Goal: Task Accomplishment & Management: Use online tool/utility

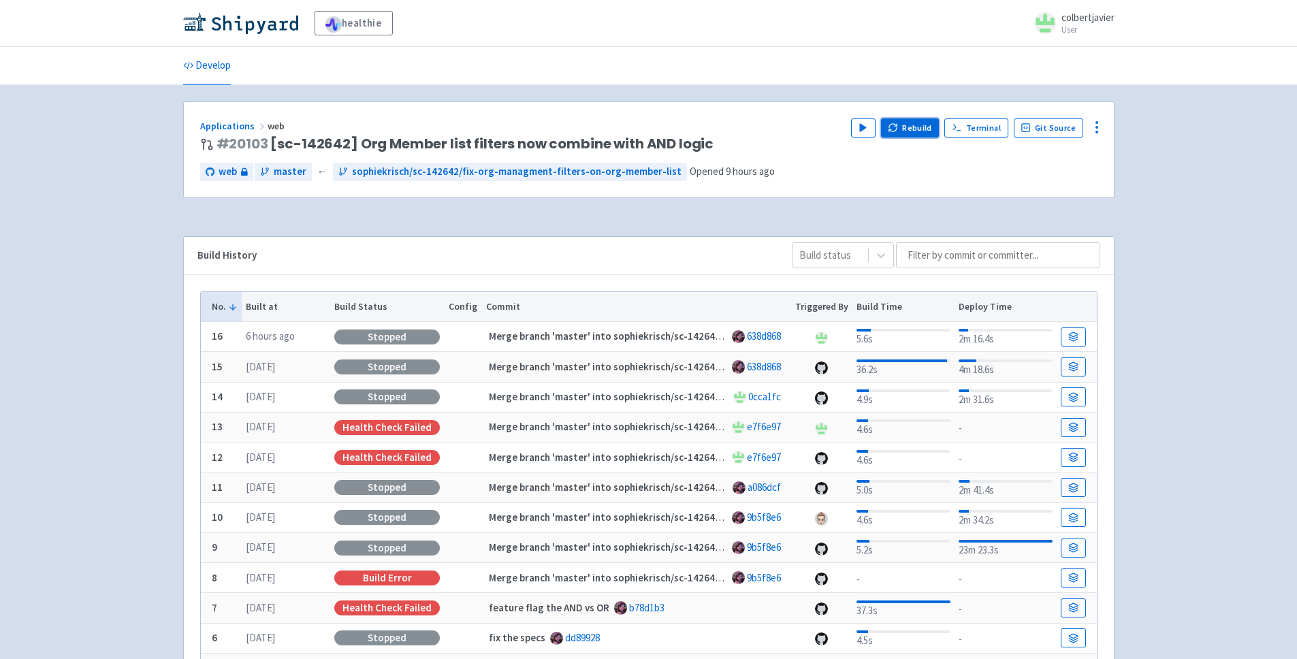
click at [896, 124] on icon "button" at bounding box center [893, 128] width 10 height 10
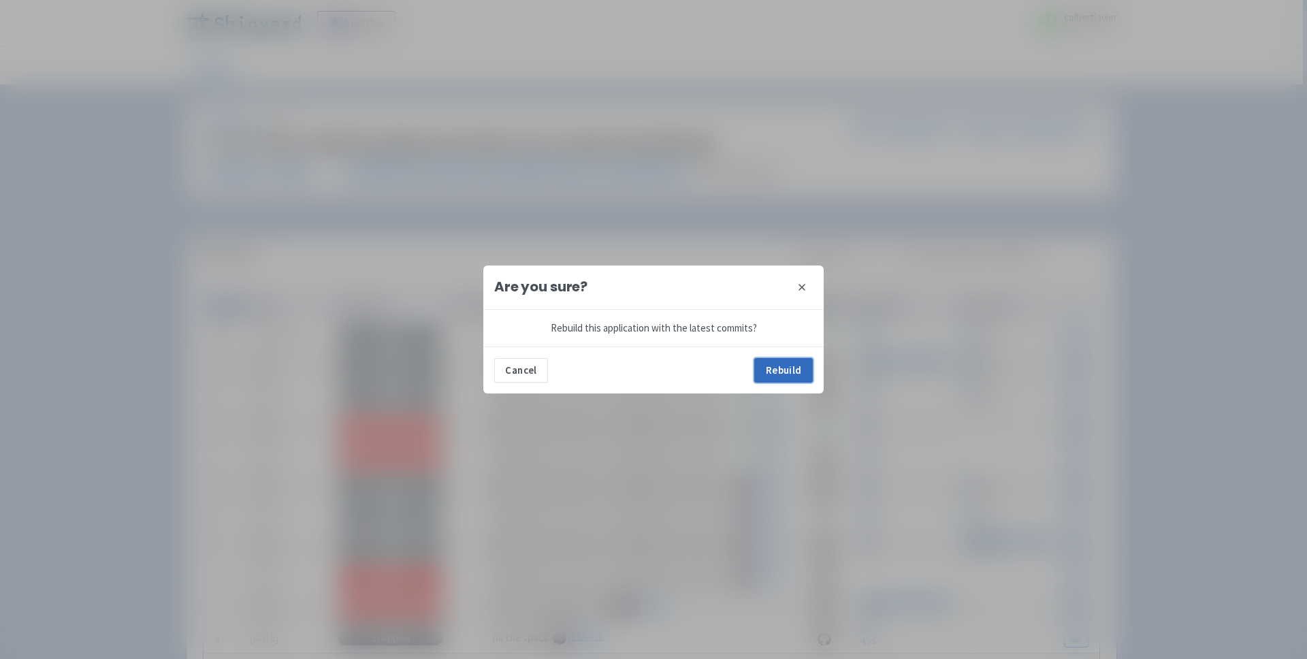
click at [773, 370] on button "Rebuild" at bounding box center [783, 370] width 59 height 25
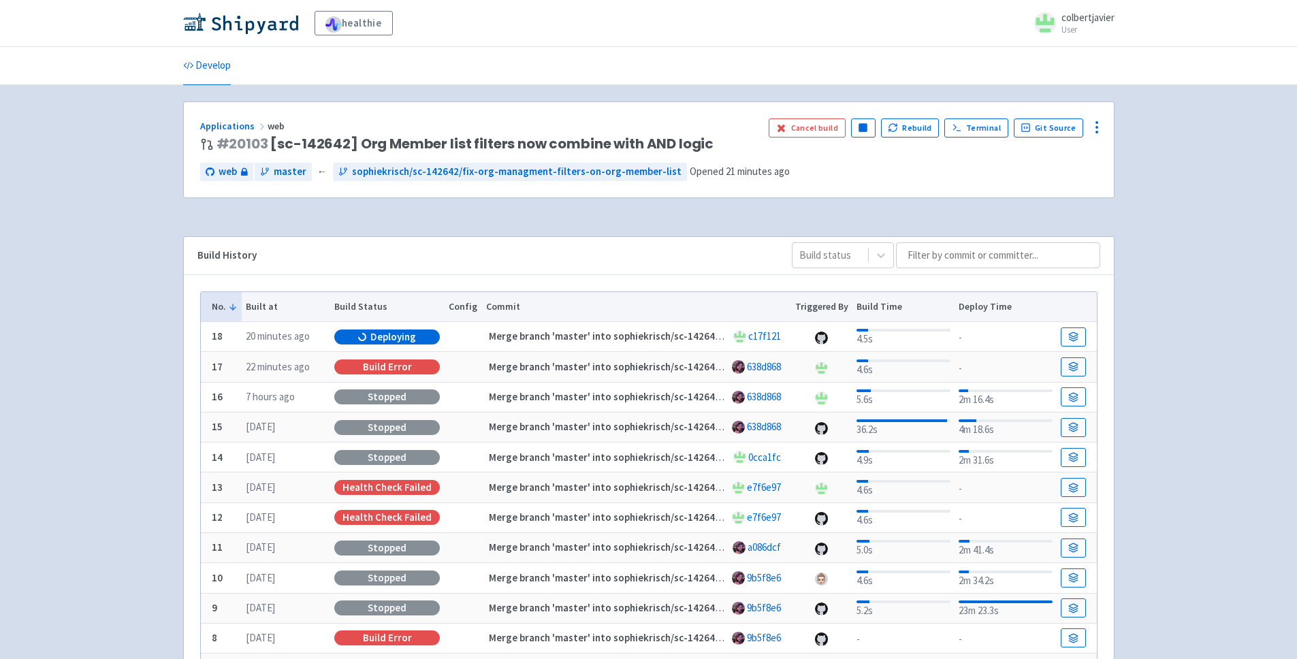
click at [435, 332] on td "Deploying" at bounding box center [387, 337] width 114 height 30
click at [419, 336] on div "Deploying" at bounding box center [387, 336] width 106 height 15
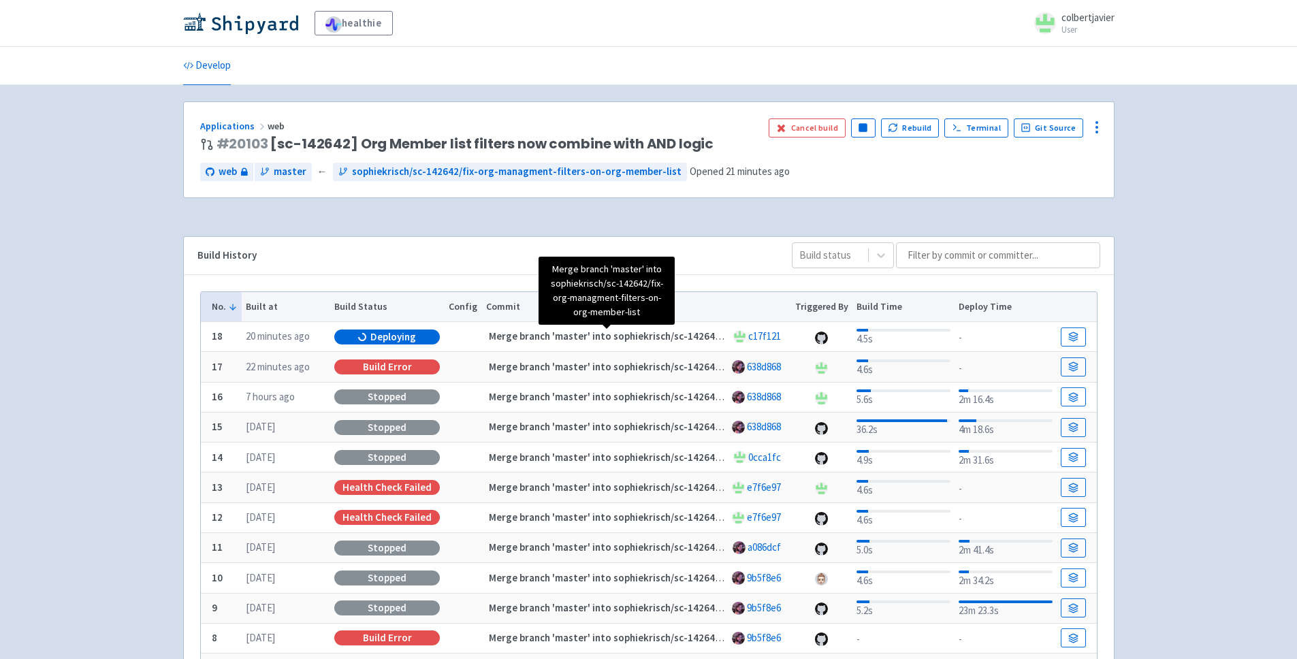
click at [650, 341] on strong "Merge branch 'master' into sophiekrisch/sc-142642/fix-org-managment-filters-on-…" at bounding box center [716, 335] width 454 height 13
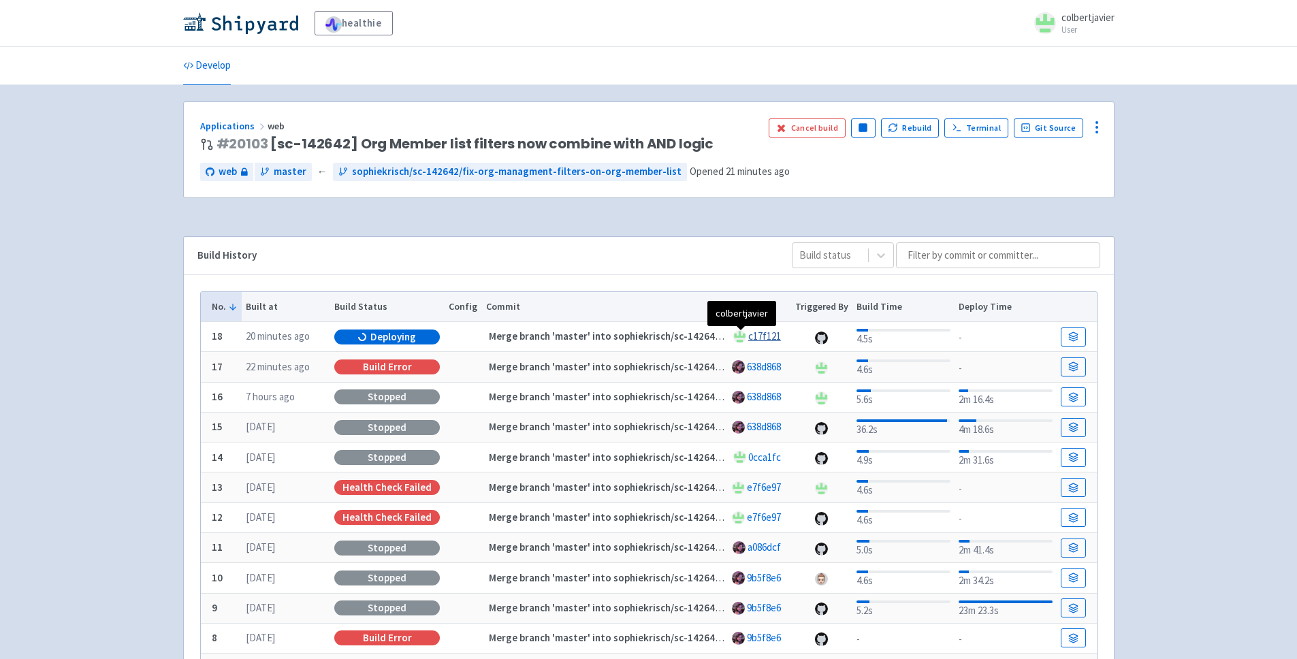
click at [750, 336] on link "c17f121" at bounding box center [764, 335] width 33 height 13
click at [1066, 338] on link at bounding box center [1073, 336] width 25 height 19
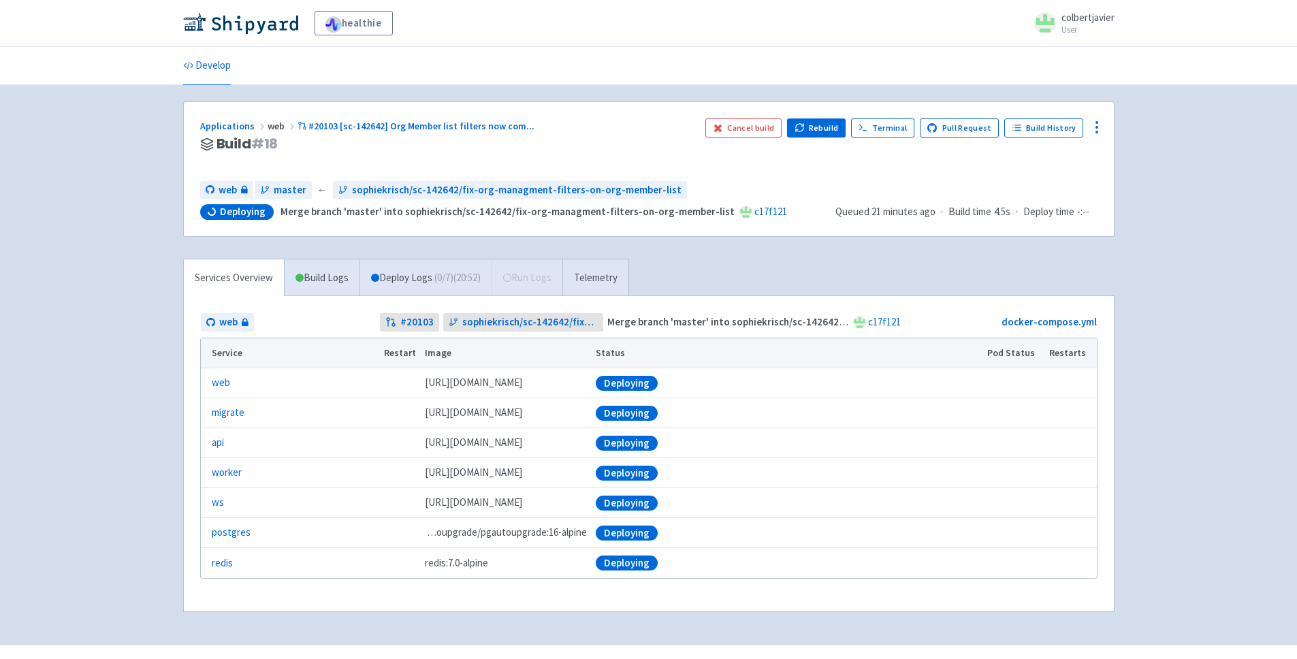
click at [734, 140] on div "Cancel build Rebuild Terminal Pull Request Build History" at bounding box center [901, 144] width 392 height 52
click at [739, 131] on button "Cancel build" at bounding box center [743, 127] width 77 height 19
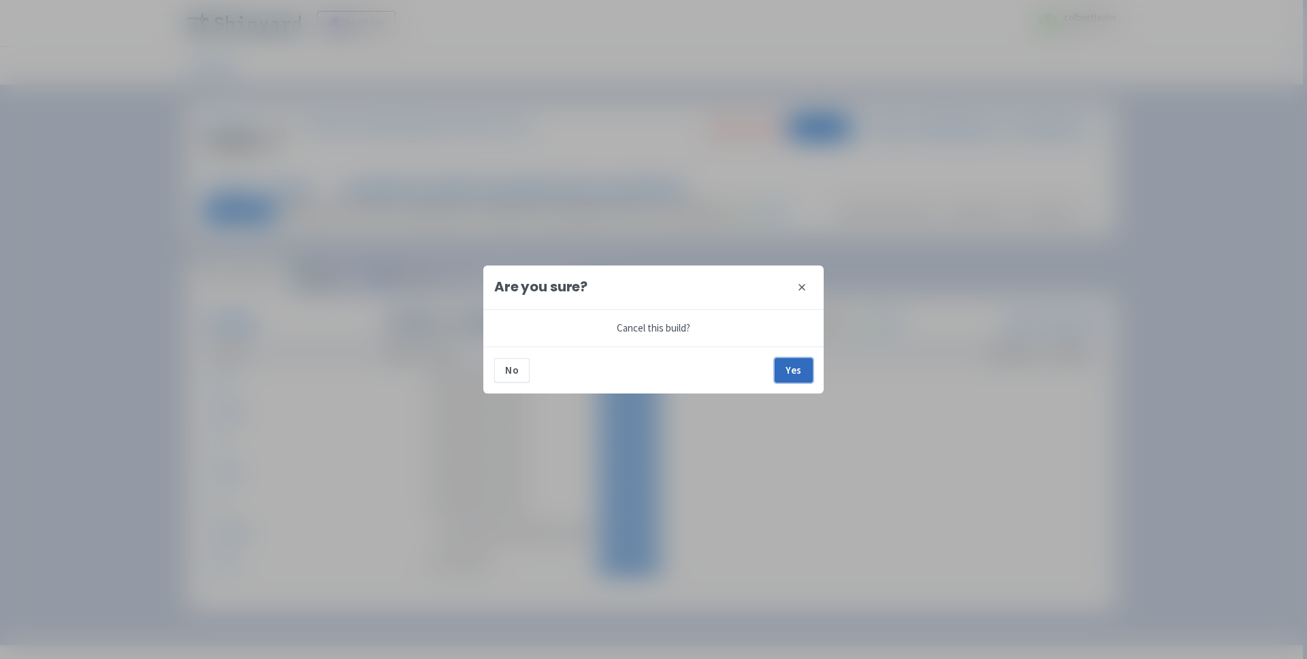
click at [786, 359] on button "Yes" at bounding box center [794, 370] width 38 height 25
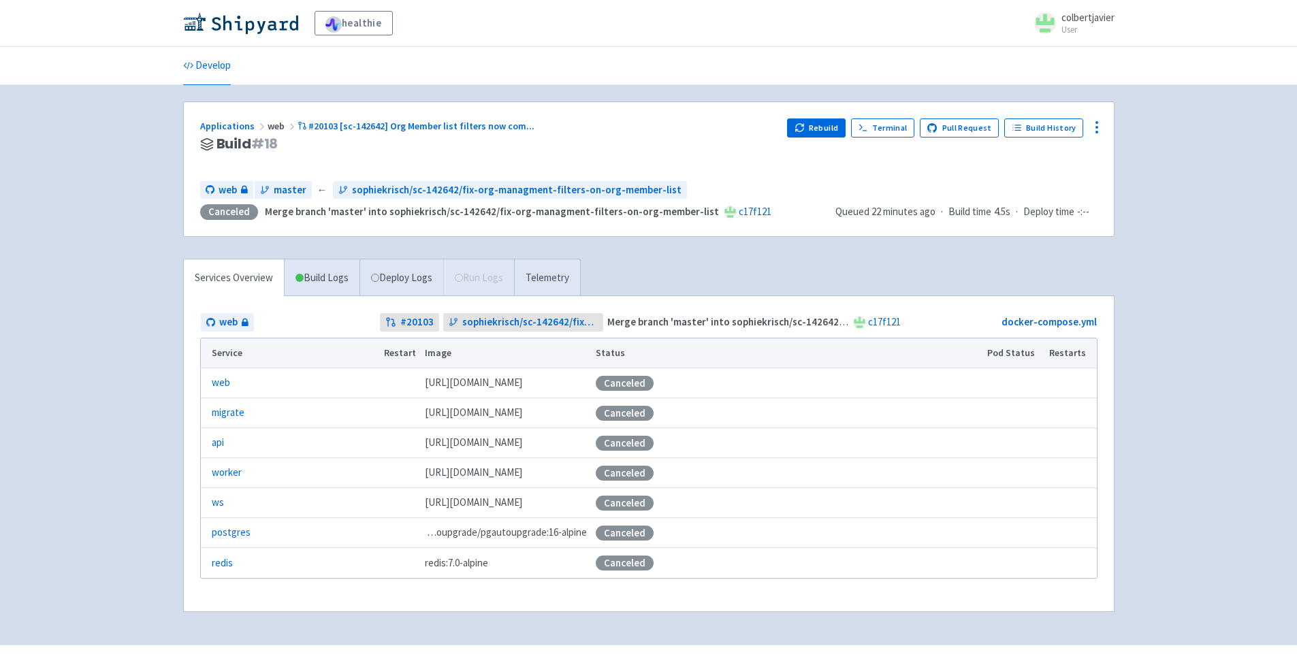
click at [818, 138] on div "Rebuild Terminal Pull Request Build History" at bounding box center [942, 144] width 310 height 52
click at [821, 130] on button "Rebuild" at bounding box center [816, 127] width 59 height 19
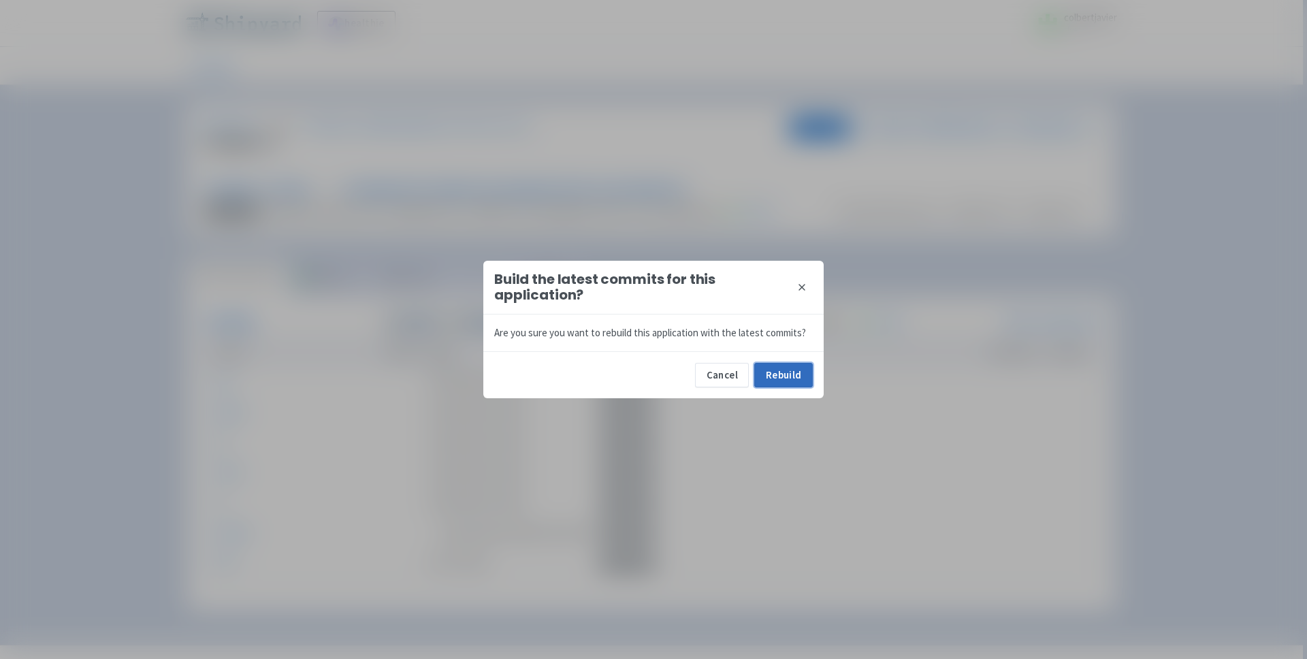
click at [764, 381] on button "Rebuild" at bounding box center [783, 375] width 59 height 25
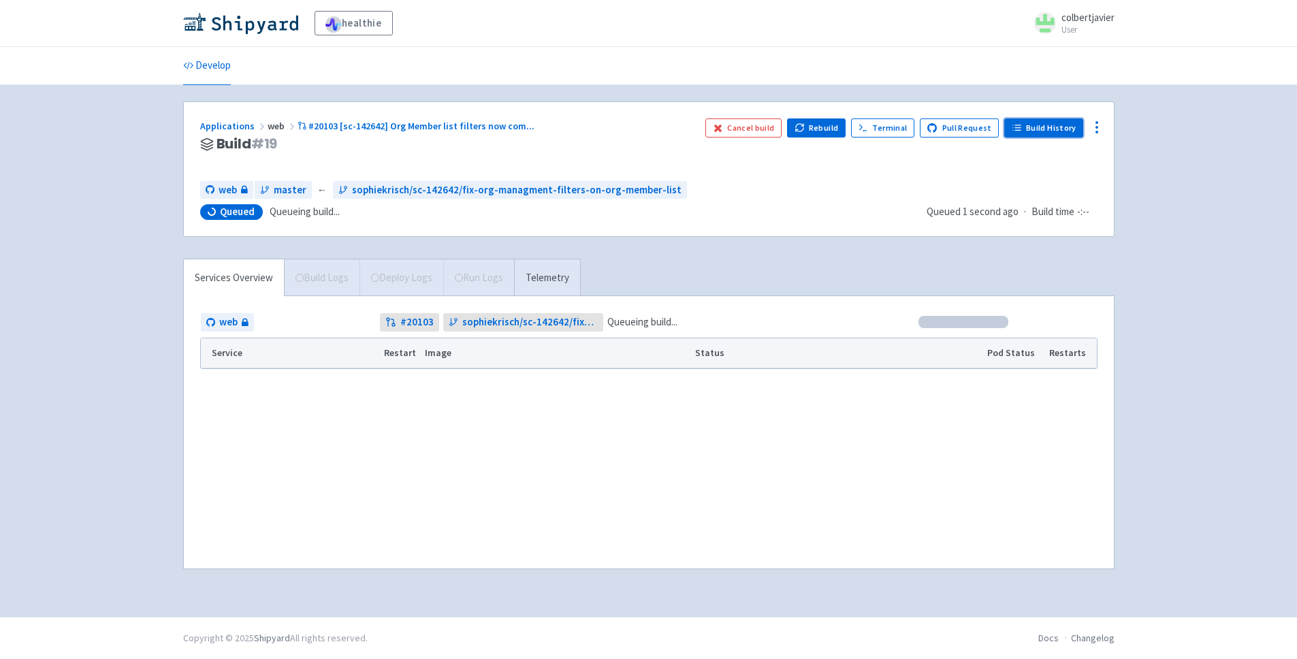
click at [1023, 131] on link "Build History" at bounding box center [1043, 127] width 79 height 19
